Goal: Transaction & Acquisition: Purchase product/service

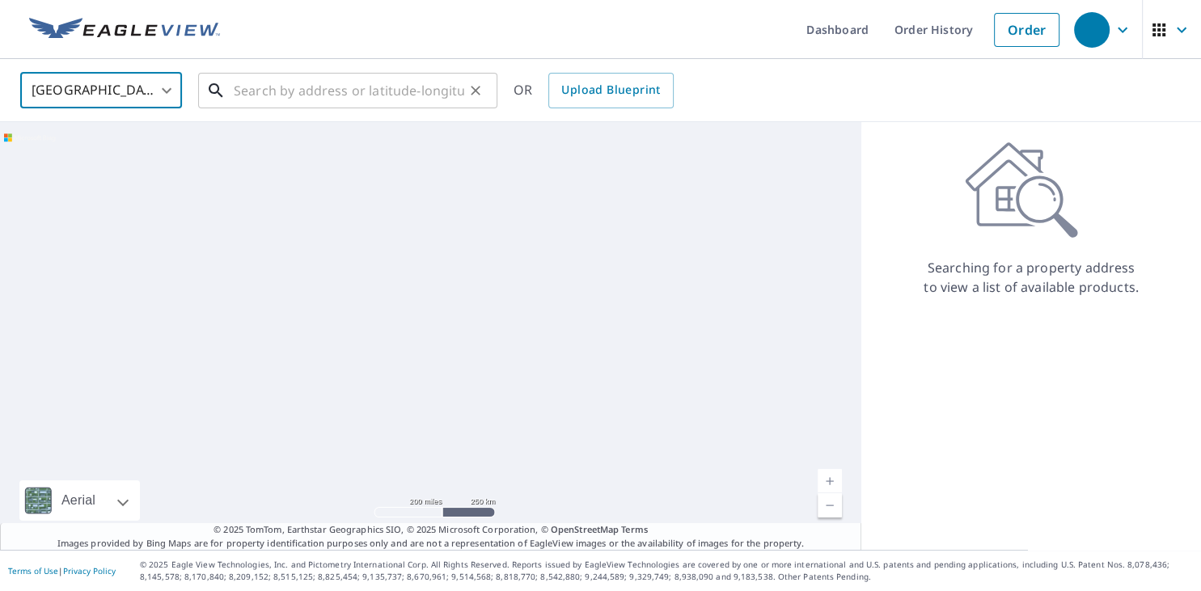
click at [239, 90] on input "text" at bounding box center [349, 90] width 230 height 45
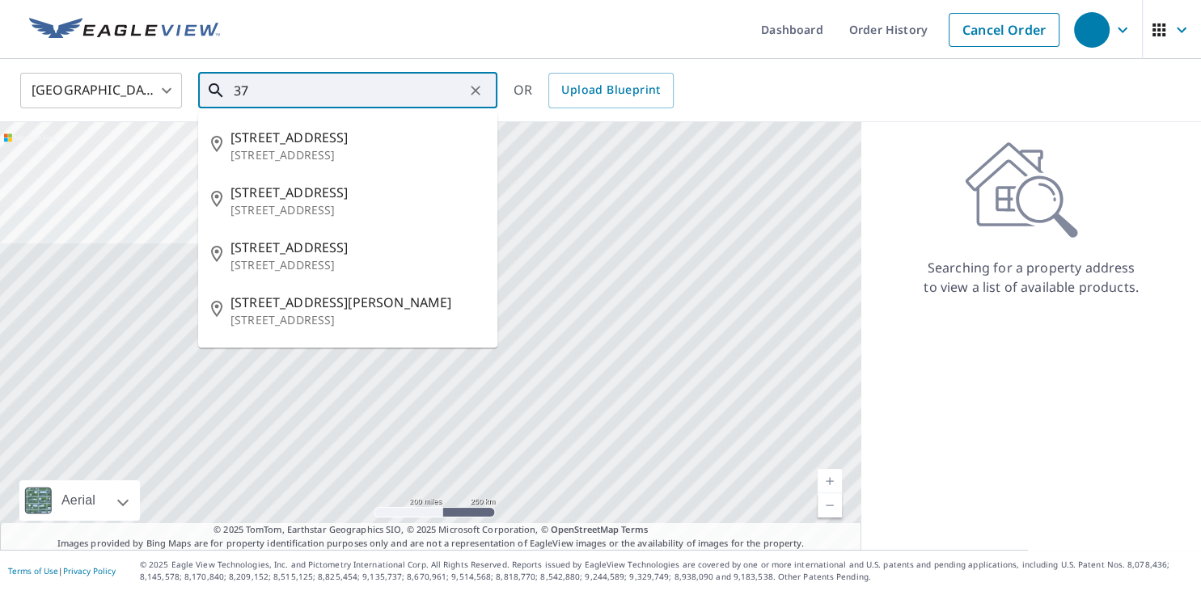
type input "3"
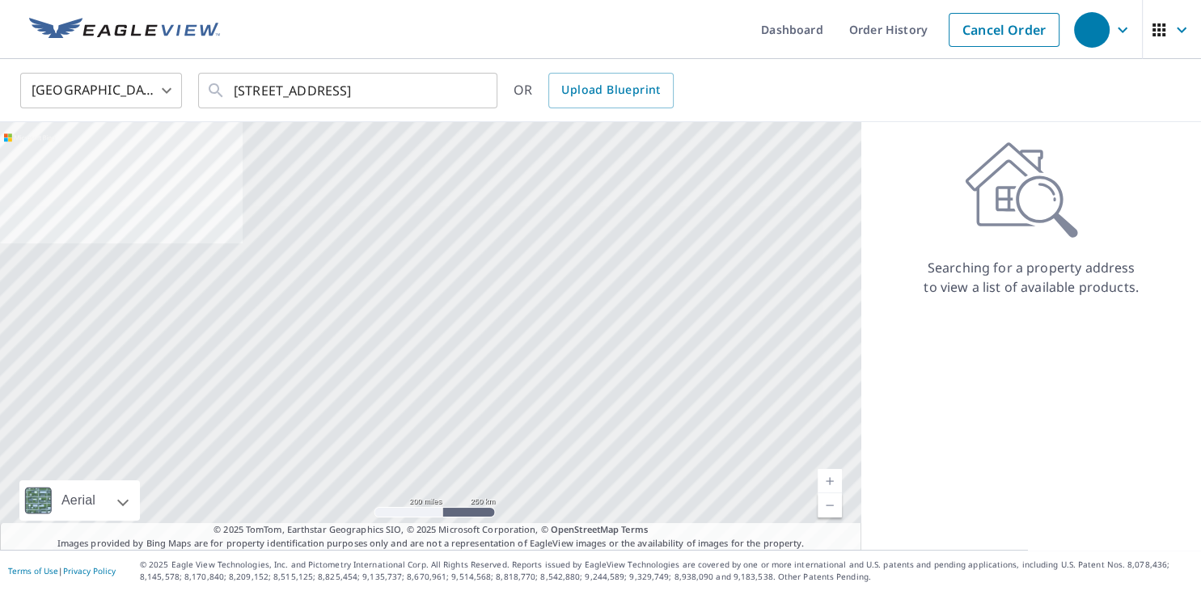
type input "600 JUBILEE CRT COMOX BC V9M4G8"
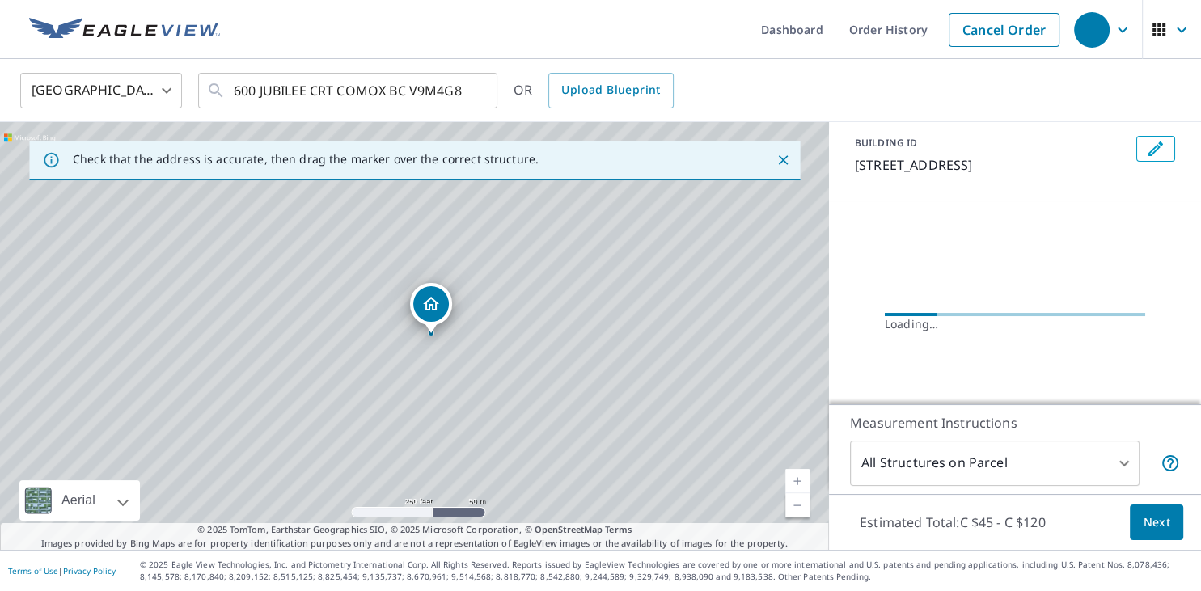
scroll to position [127, 0]
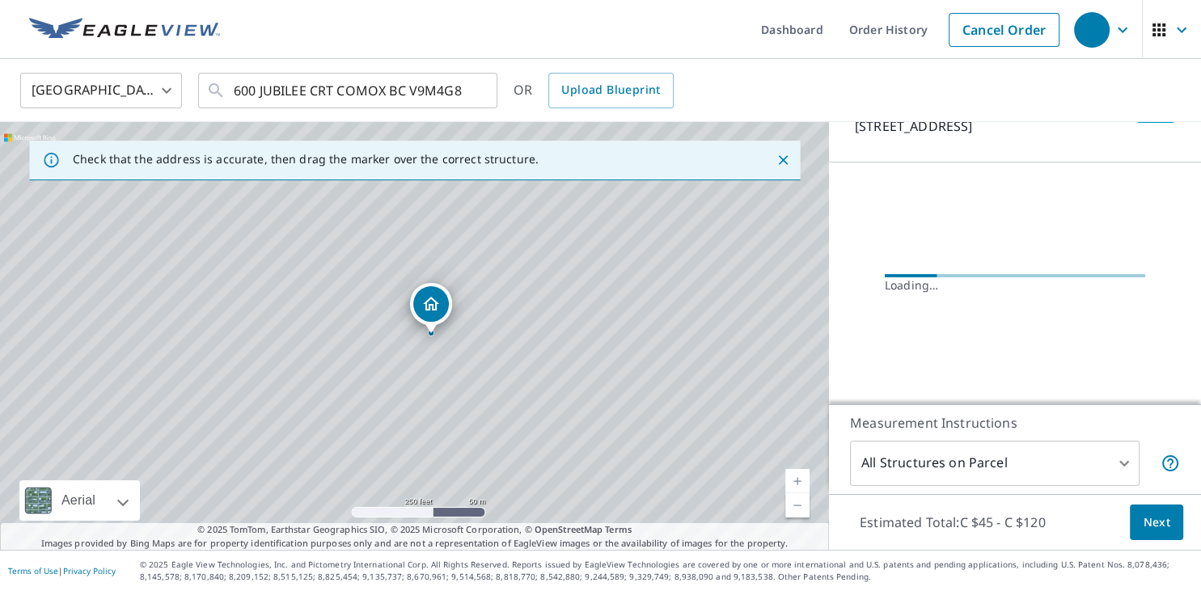
click at [1137, 522] on button "Next" at bounding box center [1156, 523] width 53 height 36
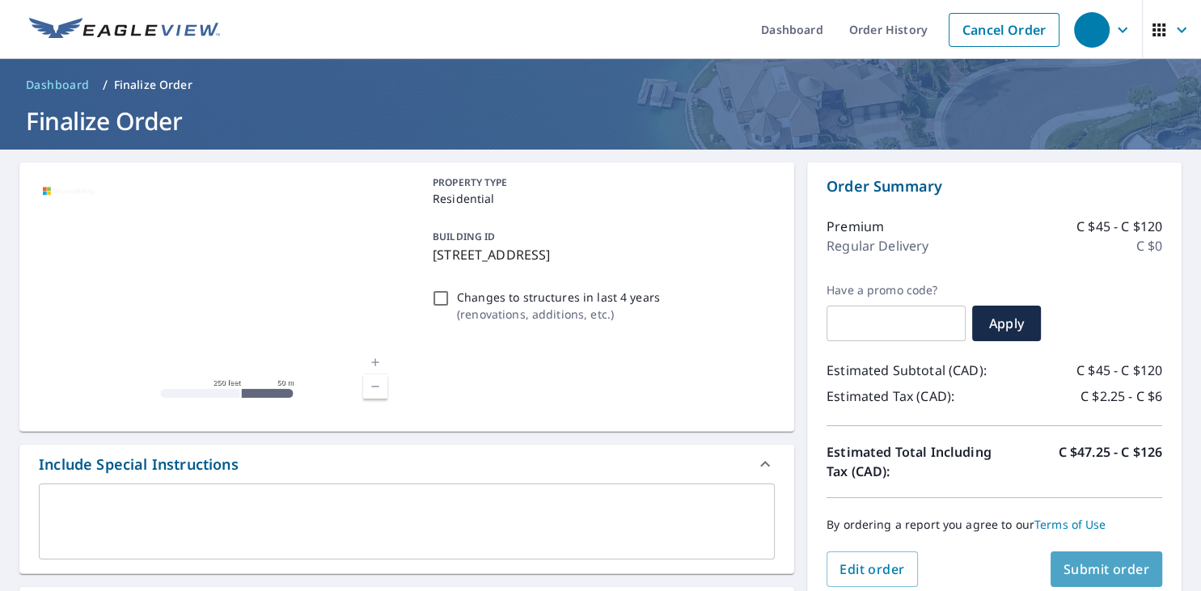
click at [1139, 572] on span "Submit order" at bounding box center [1106, 569] width 87 height 18
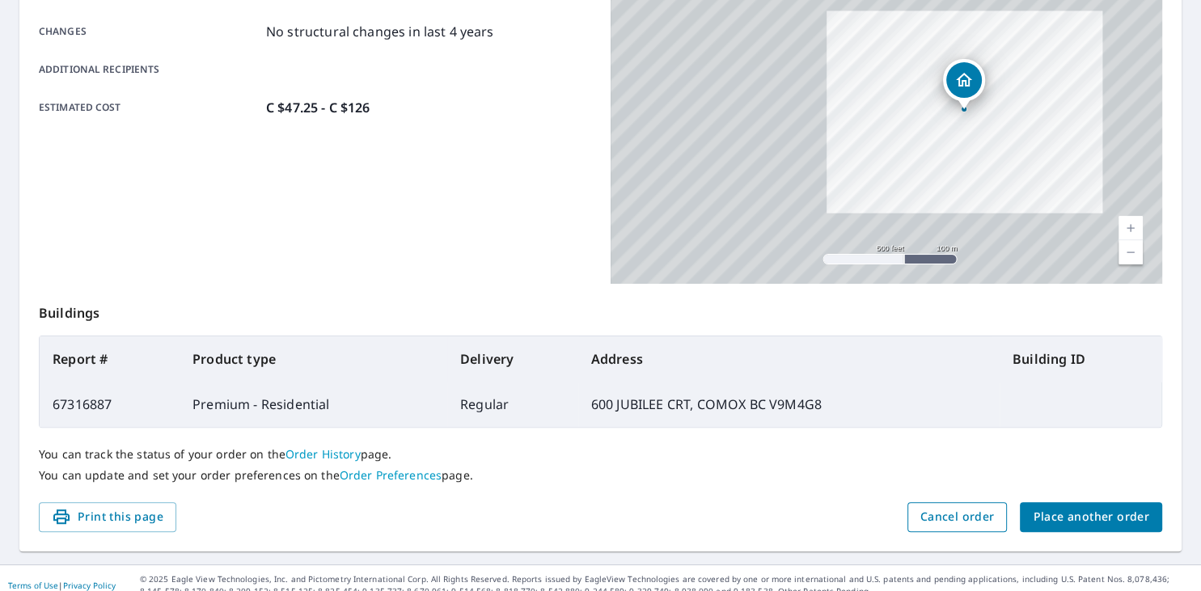
scroll to position [359, 0]
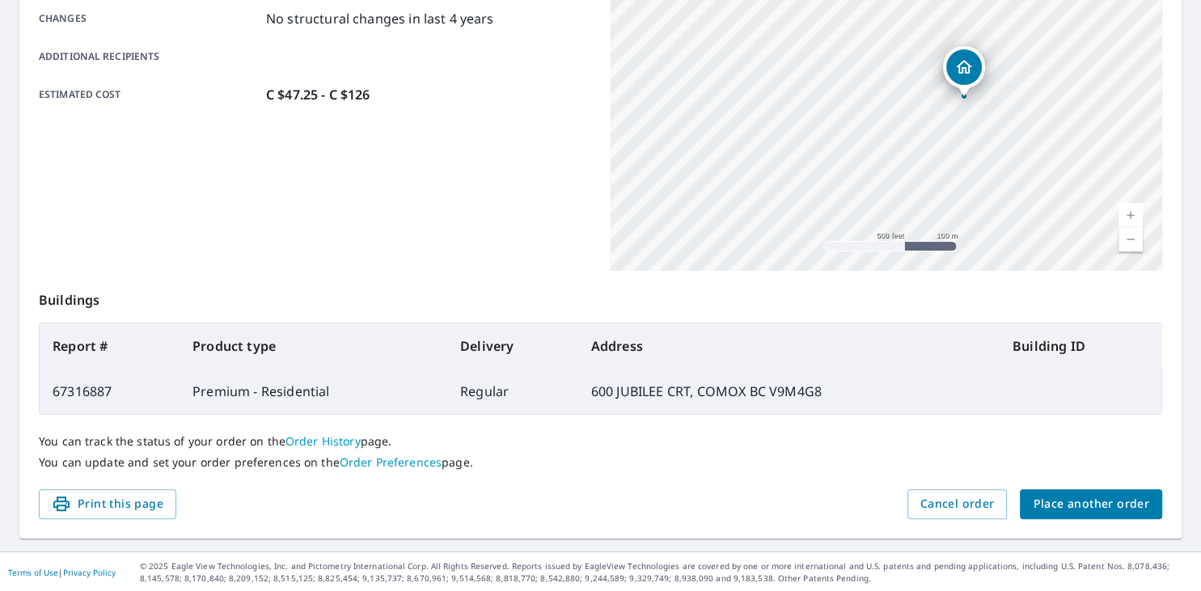
click at [1088, 503] on span "Place another order" at bounding box center [1091, 504] width 116 height 20
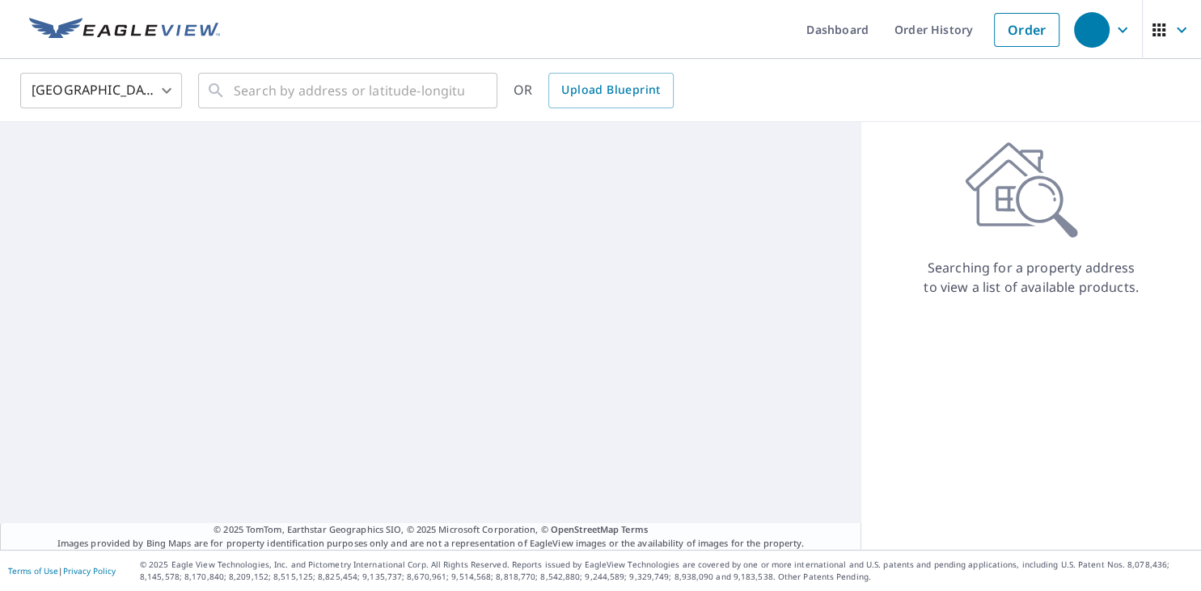
click at [169, 91] on body "Dashboard Order History Order United States [GEOGRAPHIC_DATA] ​ ​ OR Upload Blu…" at bounding box center [600, 295] width 1201 height 591
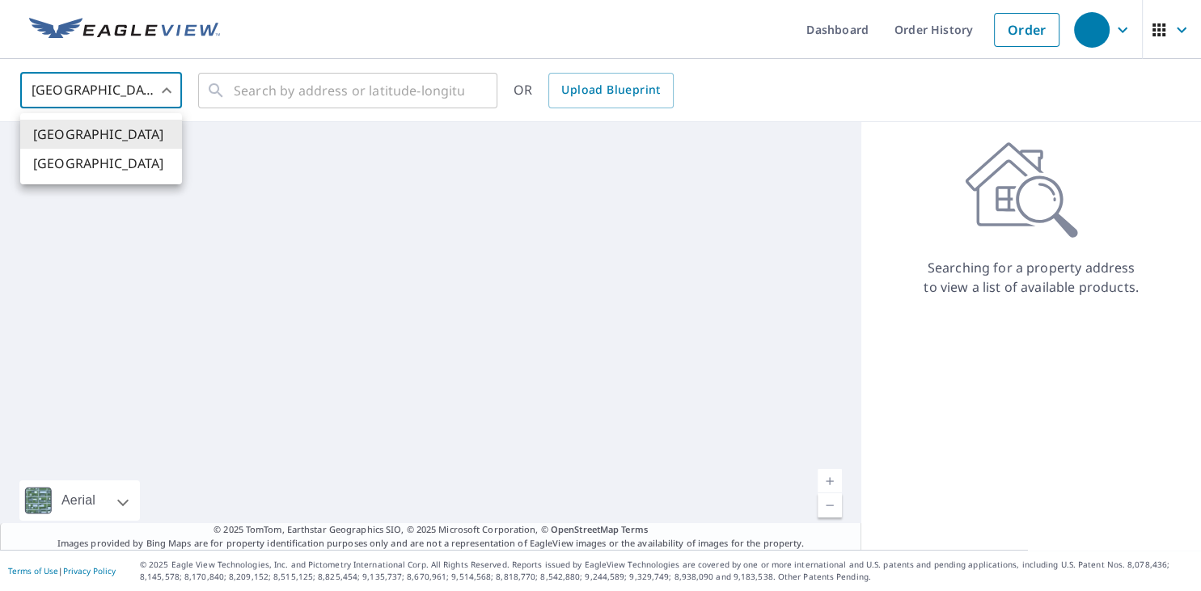
click at [119, 165] on li "[GEOGRAPHIC_DATA]" at bounding box center [101, 163] width 162 height 29
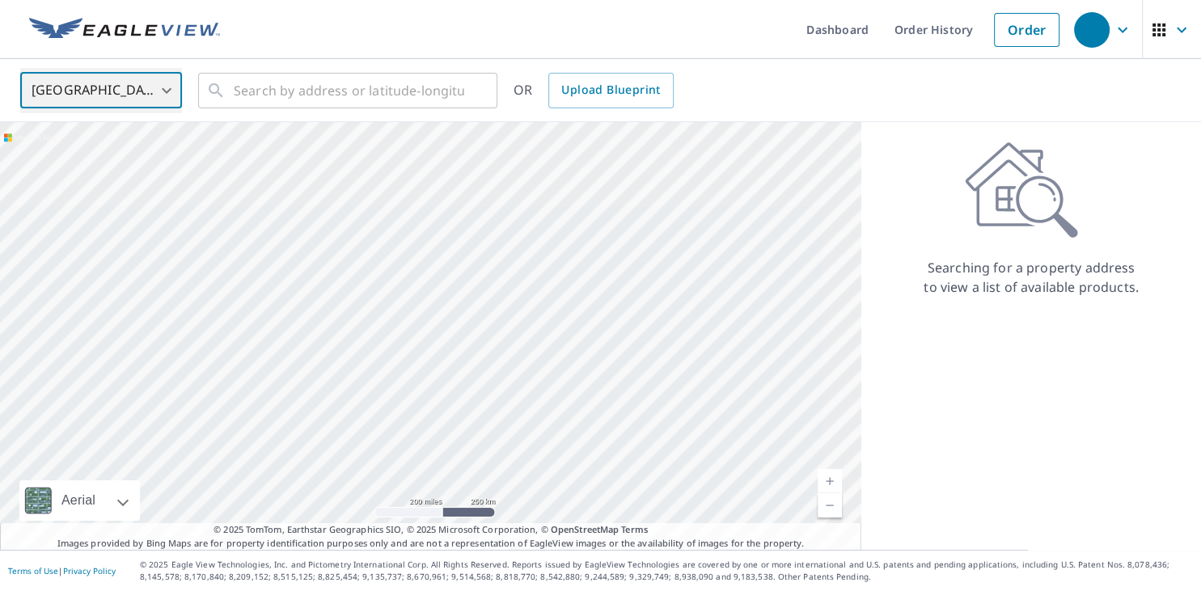
type input "CA"
click at [232, 102] on div "​" at bounding box center [347, 91] width 299 height 36
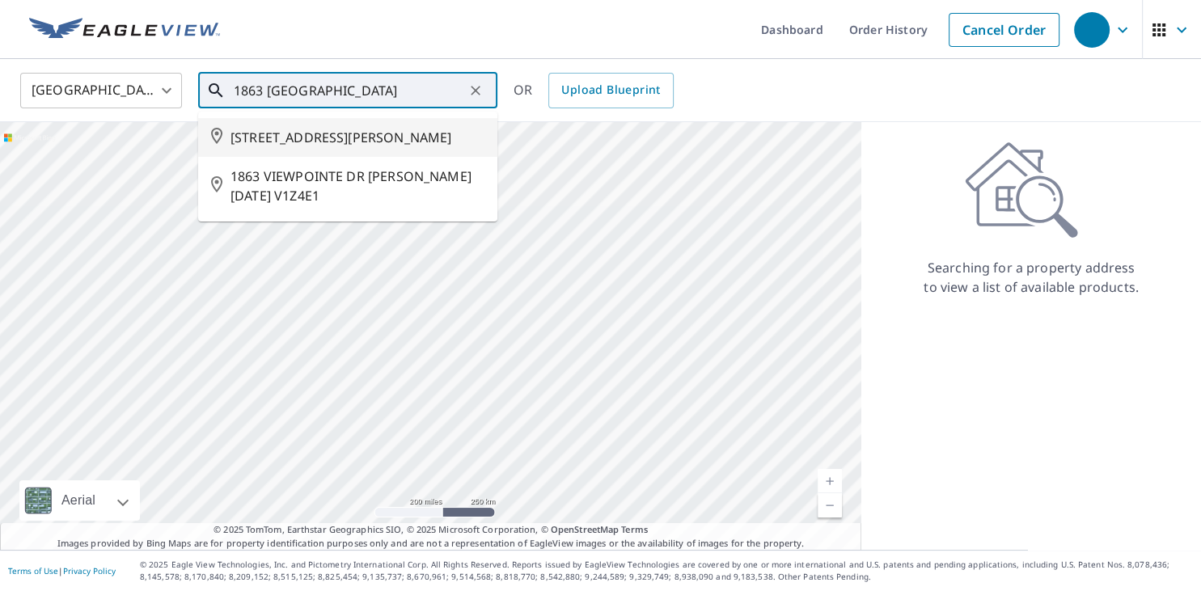
click at [329, 152] on li "[STREET_ADDRESS][PERSON_NAME]" at bounding box center [347, 137] width 299 height 39
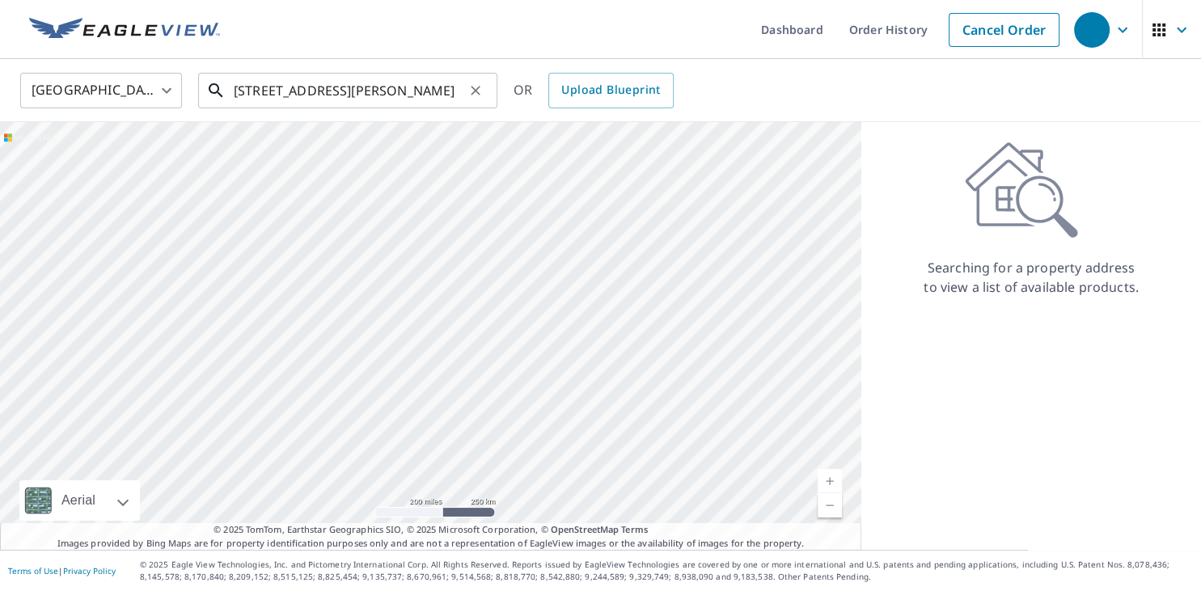
click at [458, 88] on input "[STREET_ADDRESS][PERSON_NAME]" at bounding box center [349, 90] width 230 height 45
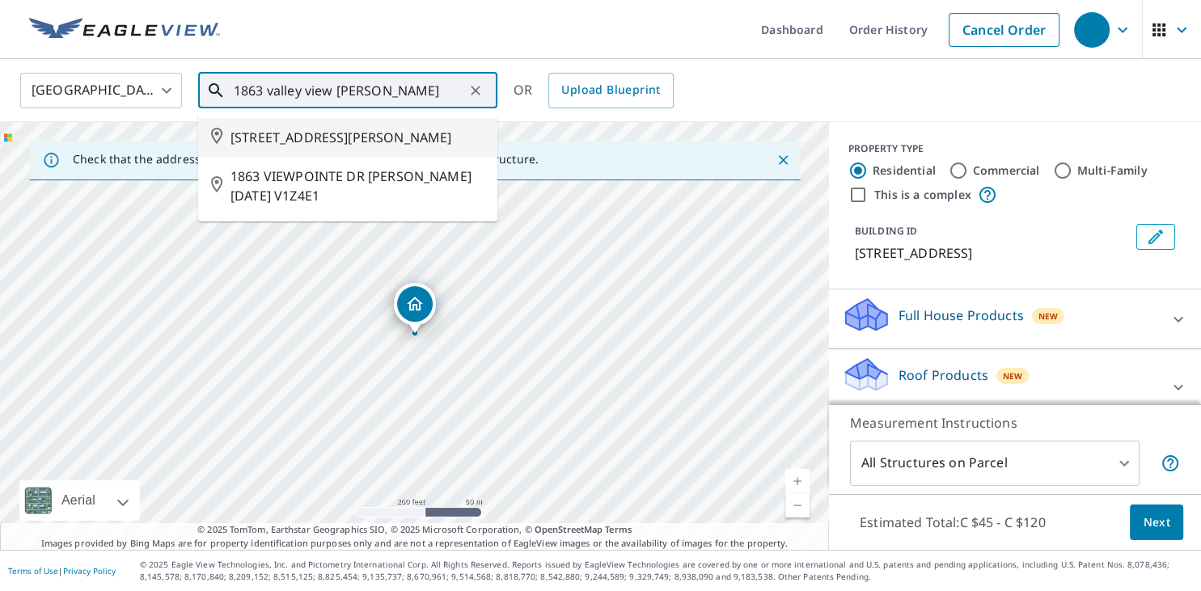
click at [347, 88] on input "1863 valley view [PERSON_NAME]" at bounding box center [349, 90] width 230 height 45
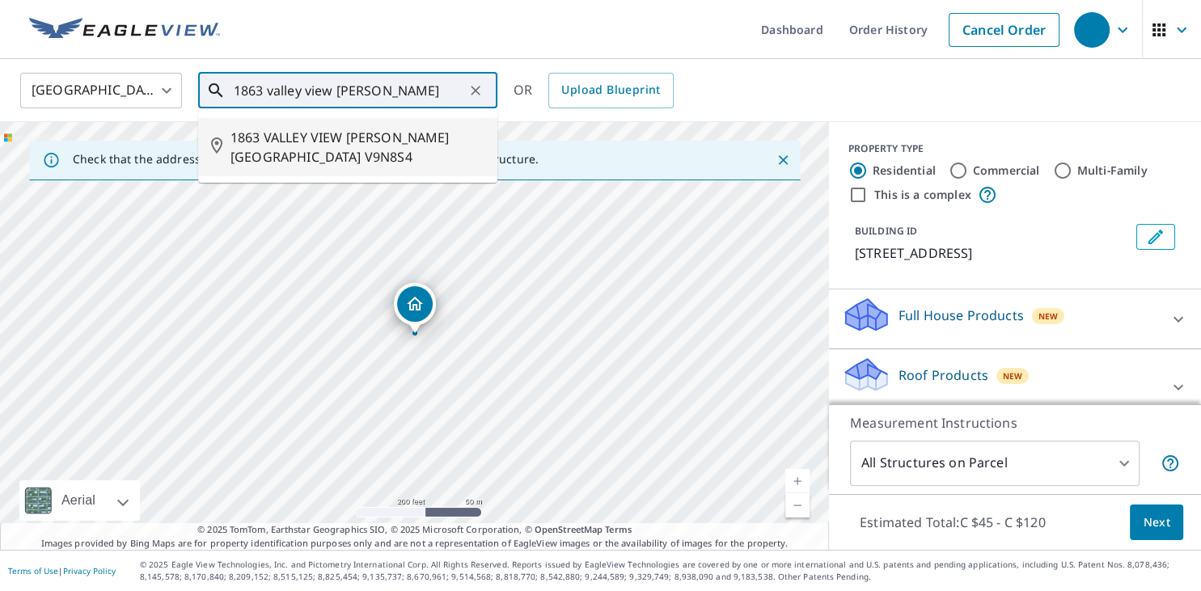
click at [353, 92] on input "1863 valley view [PERSON_NAME]" at bounding box center [349, 90] width 230 height 45
click at [344, 143] on span "1863 VALLEY VIEW [PERSON_NAME][GEOGRAPHIC_DATA] V9N8S4" at bounding box center [357, 147] width 254 height 39
type input "1863 VALLEY VIEW [PERSON_NAME][GEOGRAPHIC_DATA] V9N8S4"
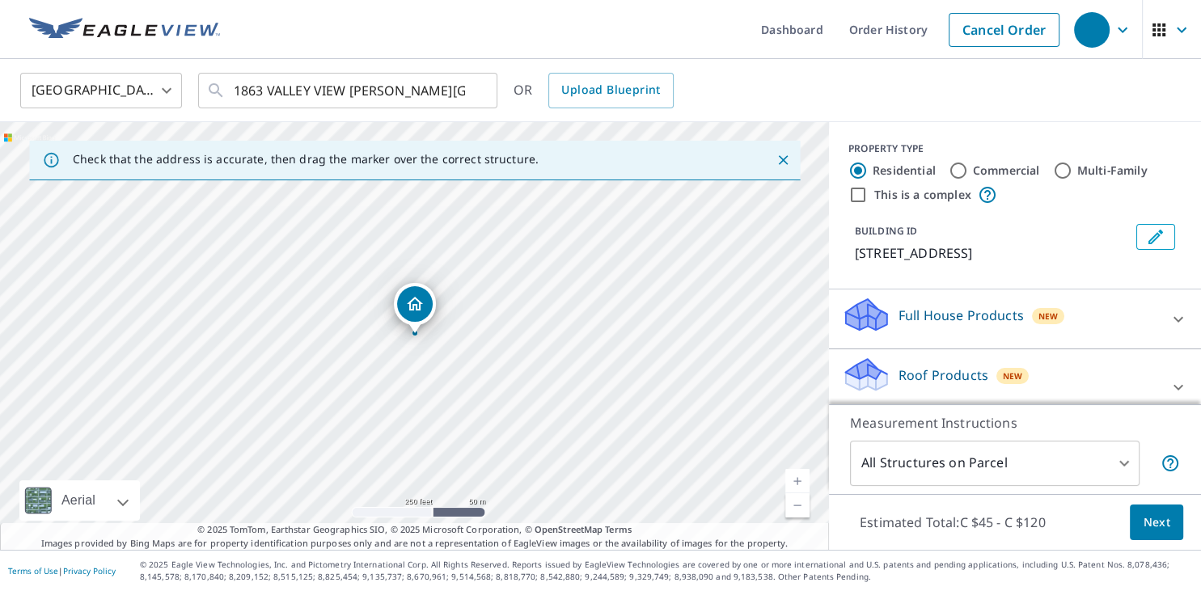
click at [1137, 525] on button "Next" at bounding box center [1156, 523] width 53 height 36
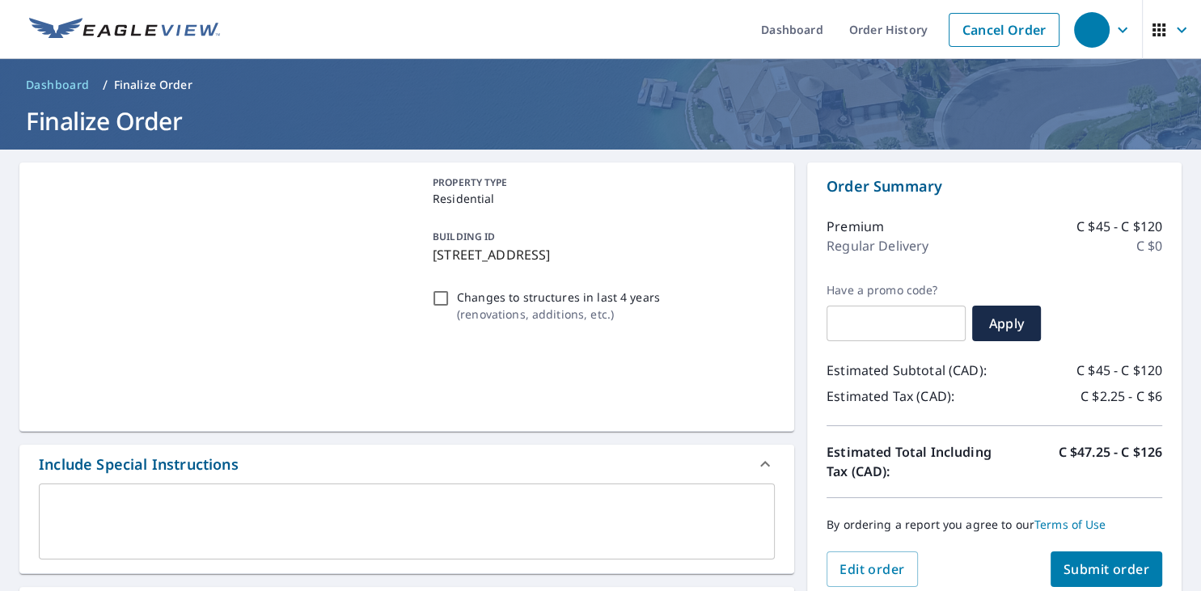
click at [1112, 554] on button "Submit order" at bounding box center [1106, 569] width 112 height 36
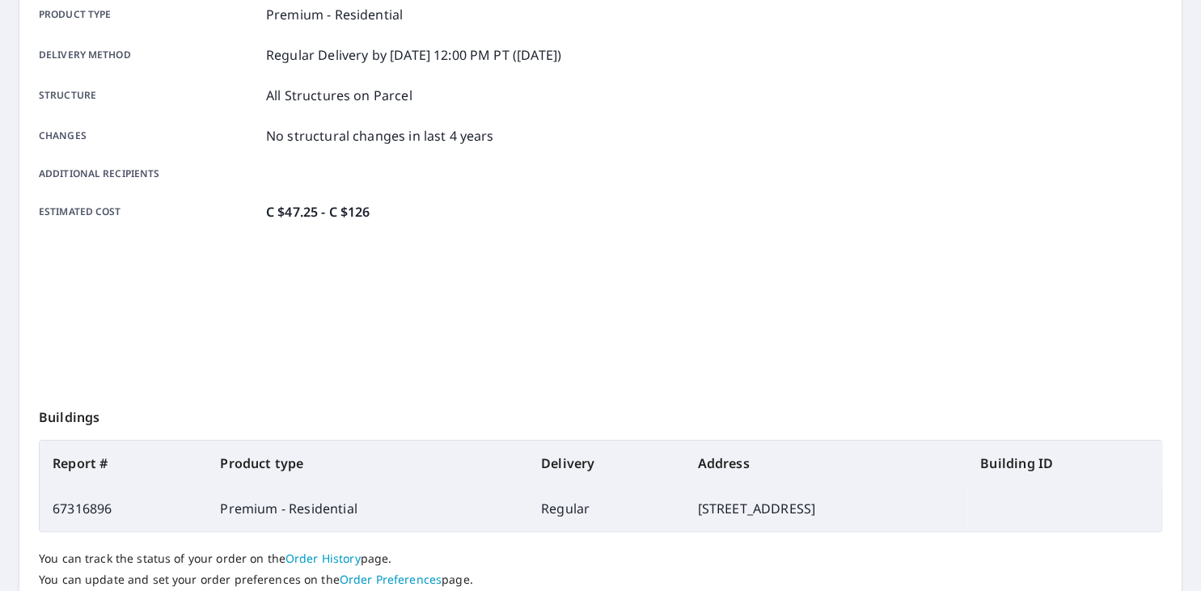
scroll to position [314, 0]
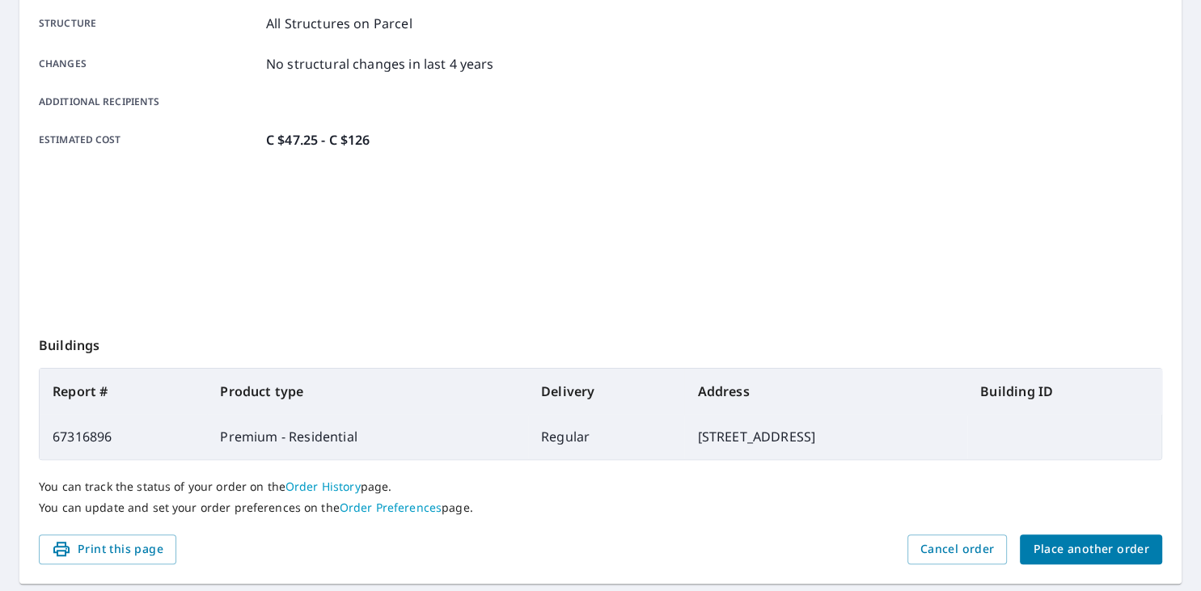
click at [1085, 545] on span "Place another order" at bounding box center [1091, 549] width 116 height 20
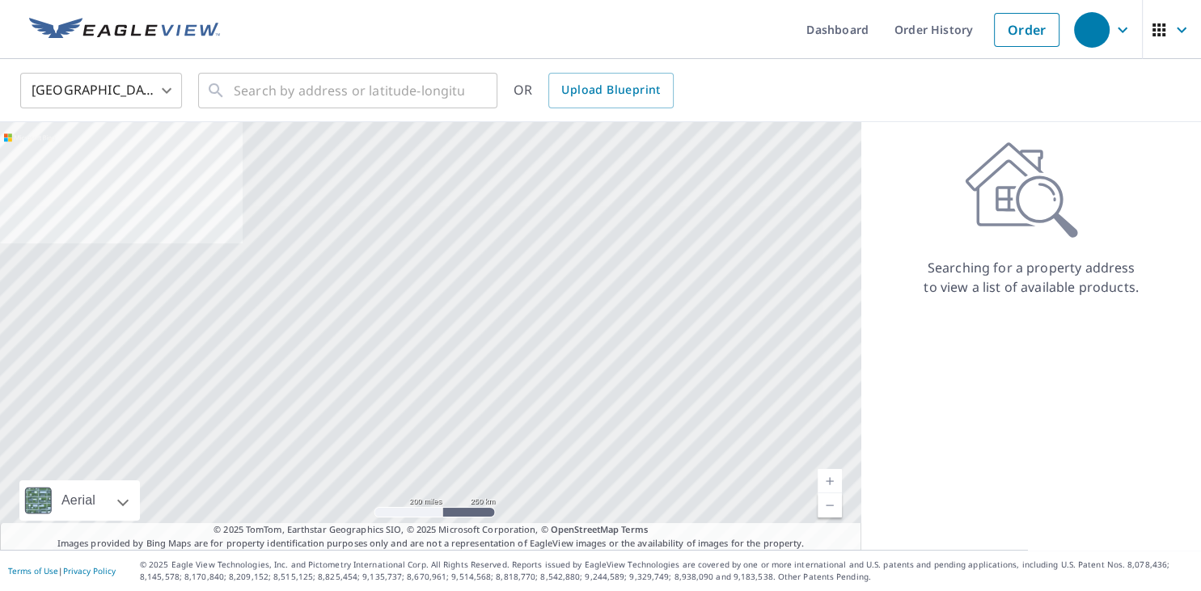
click at [150, 102] on body "Dashboard Order History Order United States US ​ ​ OR Upload Blueprint Aerial R…" at bounding box center [600, 295] width 1201 height 591
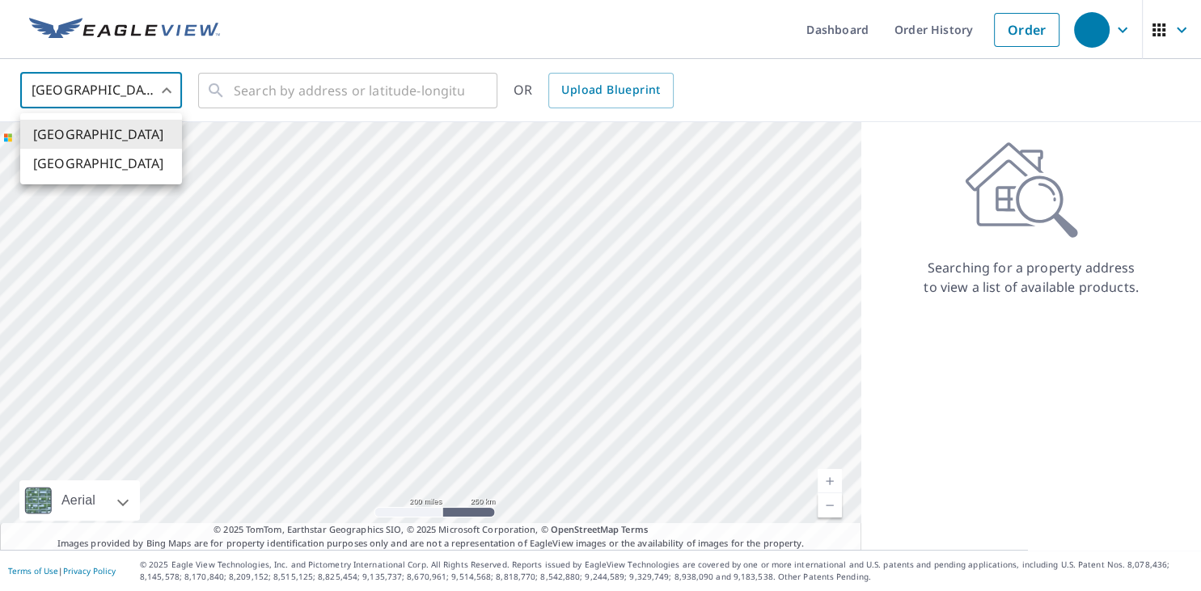
click at [95, 167] on li "[GEOGRAPHIC_DATA]" at bounding box center [101, 163] width 162 height 29
type input "CA"
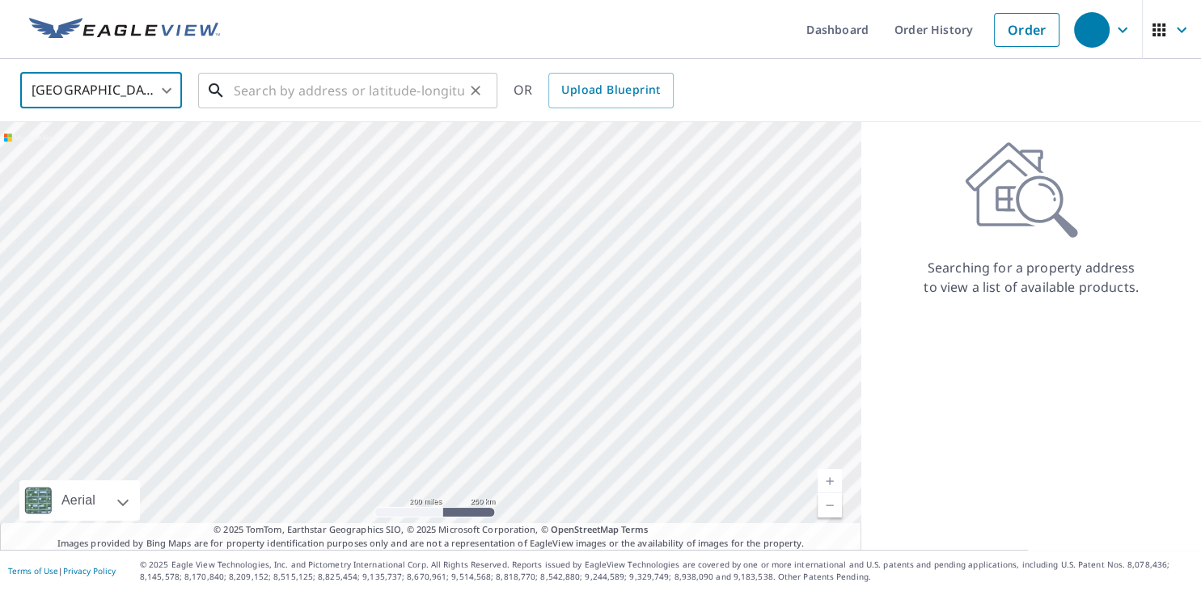
click at [266, 100] on input "text" at bounding box center [349, 90] width 230 height 45
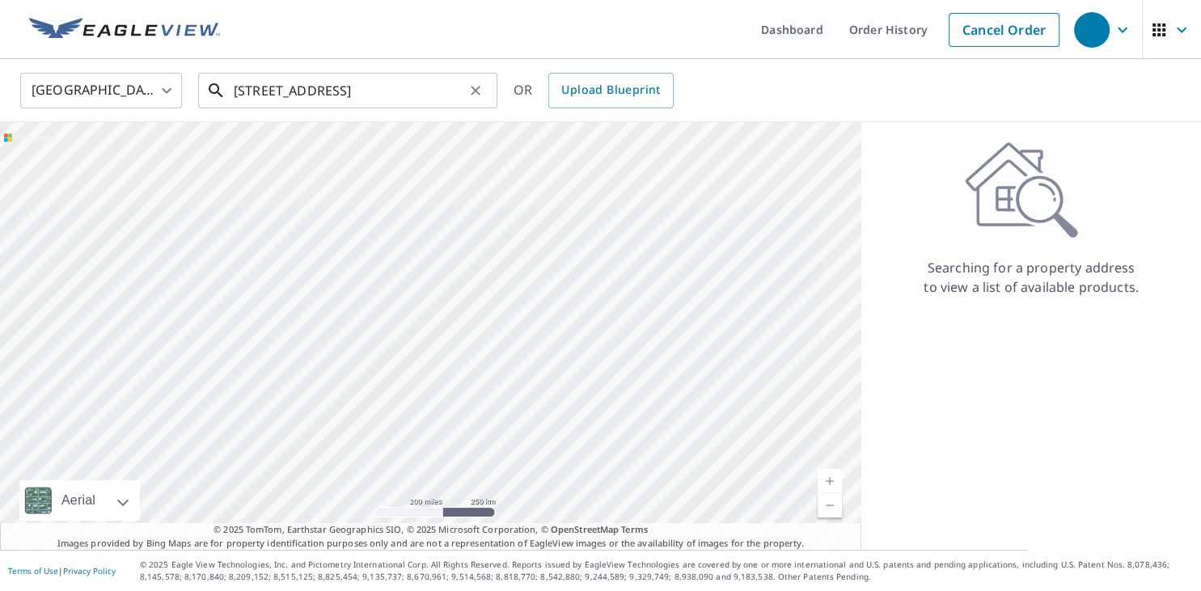
click at [363, 92] on input "[STREET_ADDRESS]" at bounding box center [349, 90] width 230 height 45
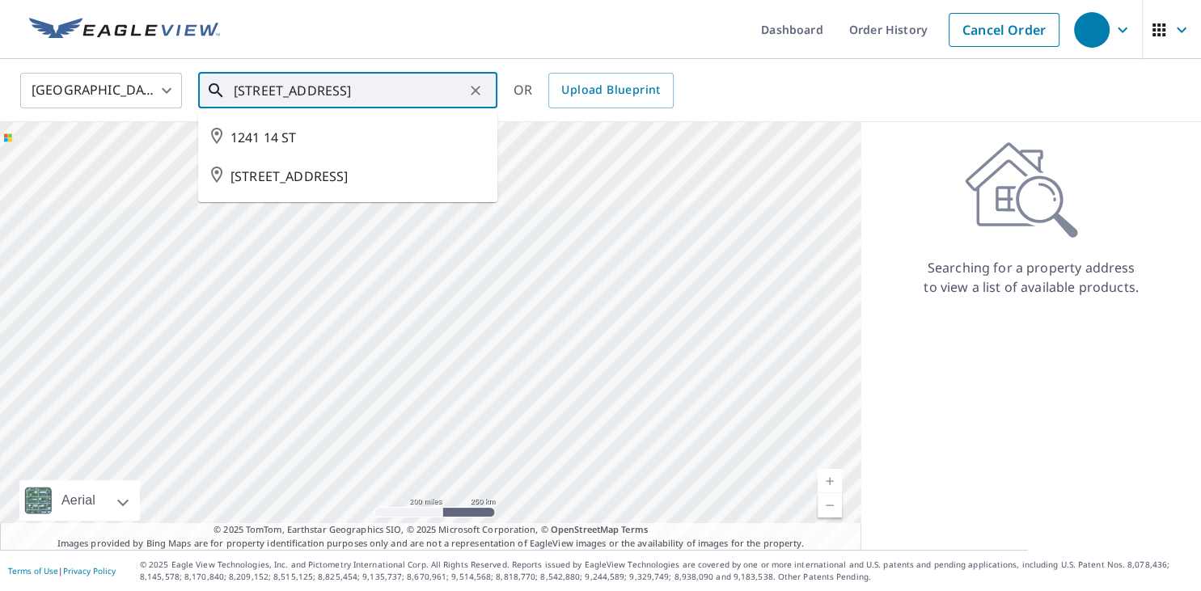
click at [316, 88] on input "[STREET_ADDRESS]" at bounding box center [349, 90] width 230 height 45
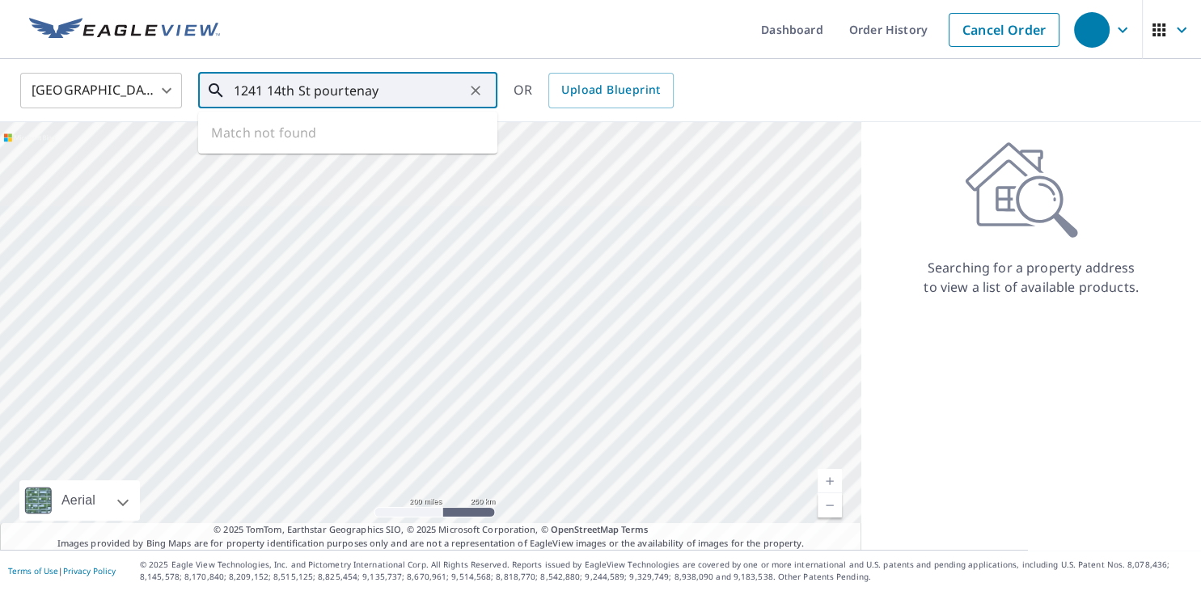
click at [324, 87] on input "1241 14th St pourtenay" at bounding box center [349, 90] width 230 height 45
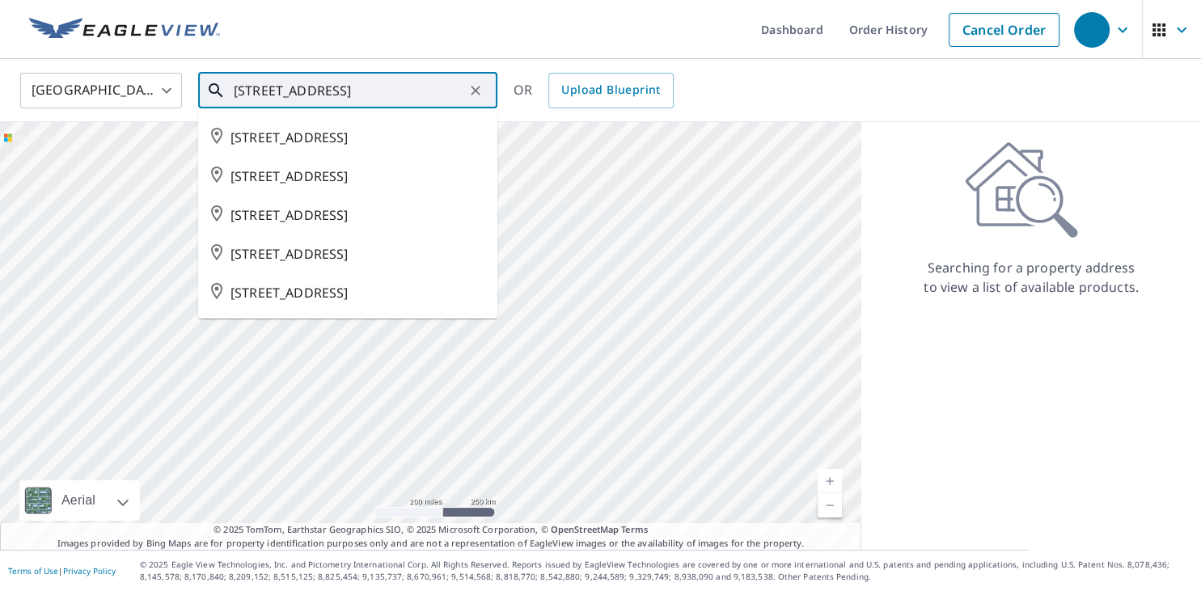
click at [317, 86] on input "[STREET_ADDRESS]" at bounding box center [349, 90] width 230 height 45
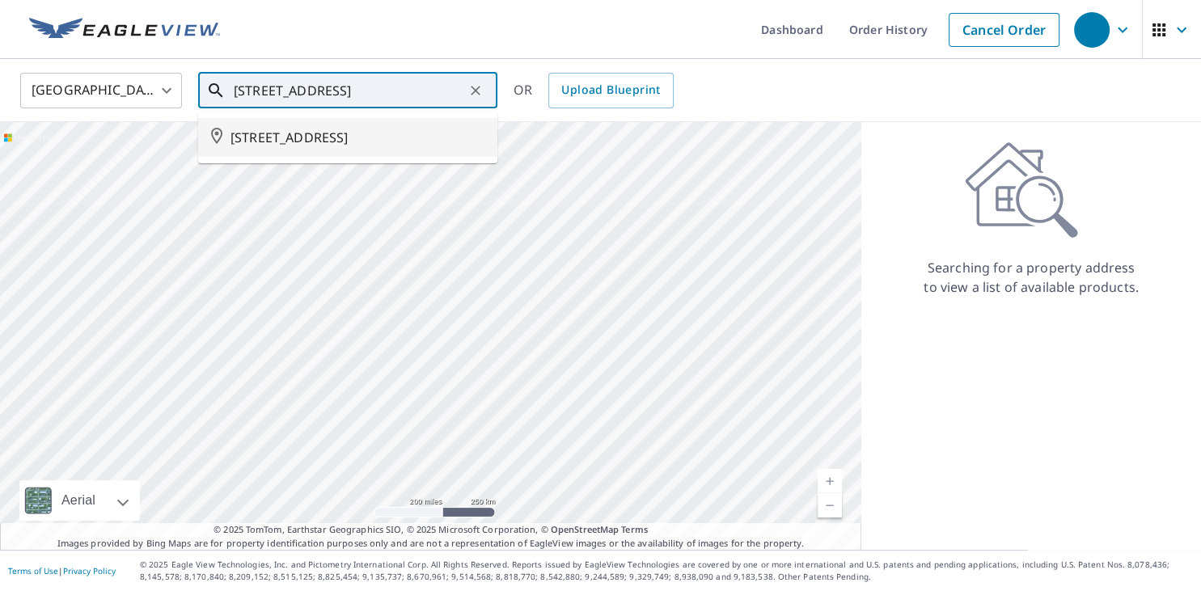
click at [319, 150] on li "[STREET_ADDRESS]" at bounding box center [347, 137] width 299 height 39
type input "[STREET_ADDRESS]"
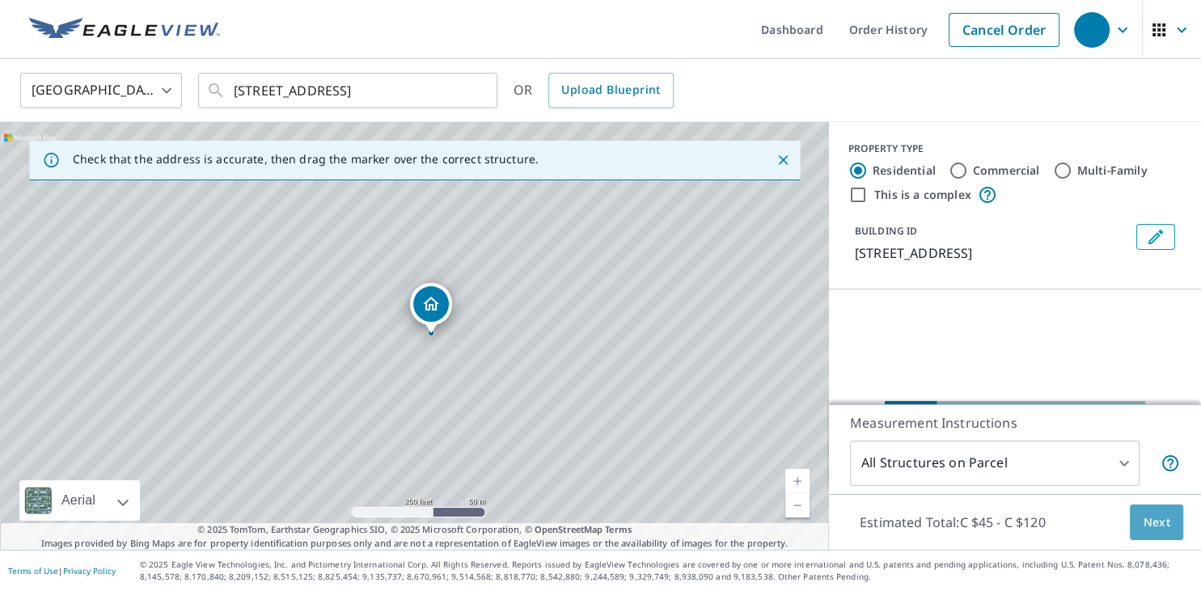
click at [1156, 515] on span "Next" at bounding box center [1156, 523] width 27 height 20
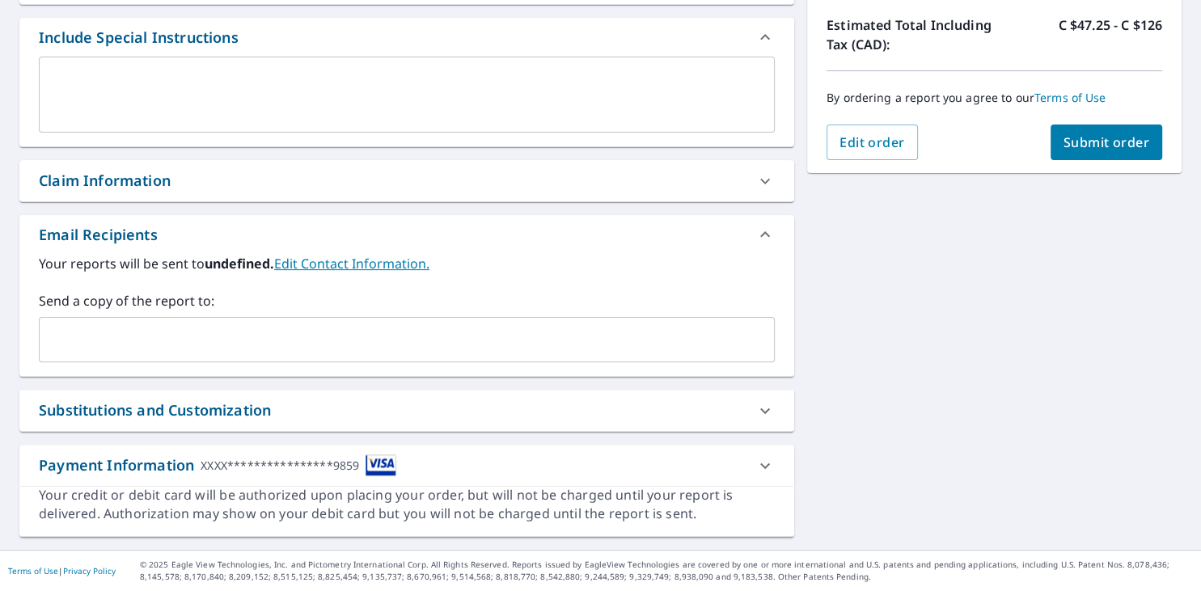
scroll to position [425, 0]
